Goal: Transaction & Acquisition: Subscribe to service/newsletter

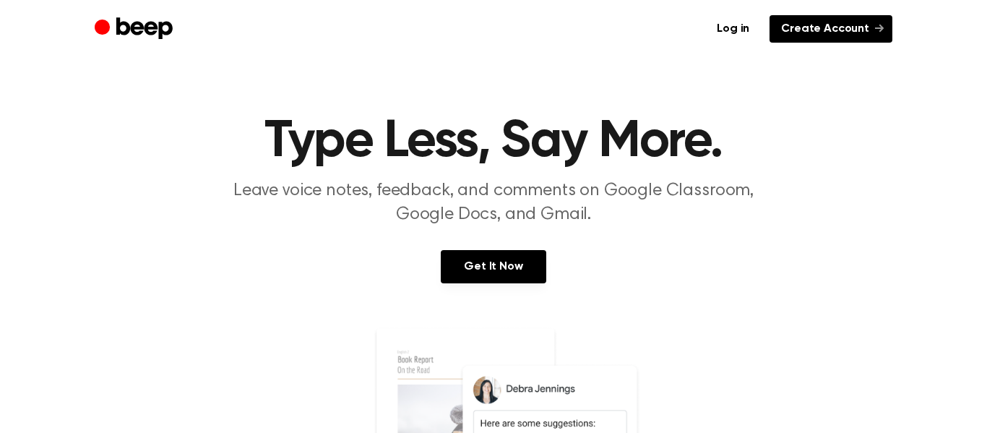
click at [812, 35] on link "Create Account" at bounding box center [831, 28] width 123 height 27
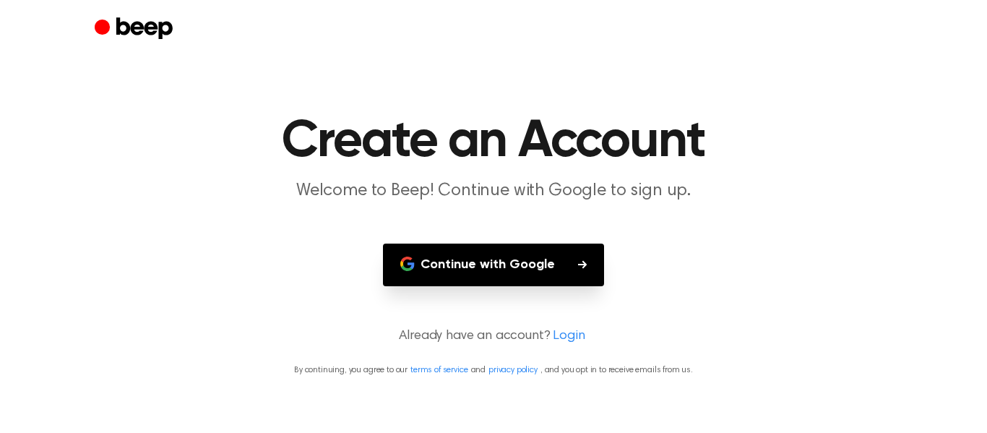
click at [525, 266] on button "Continue with Google" at bounding box center [493, 265] width 221 height 43
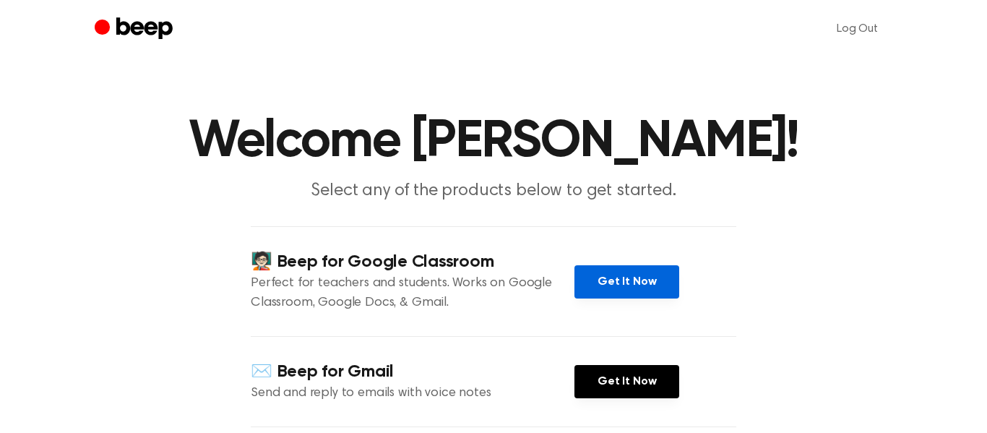
click at [613, 287] on link "Get It Now" at bounding box center [627, 281] width 105 height 33
